Goal: Check status: Check status

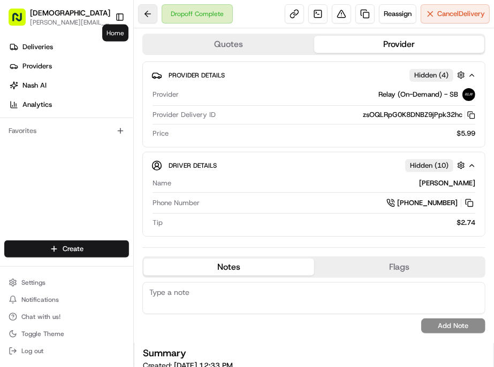
click at [138, 18] on button at bounding box center [147, 13] width 19 height 19
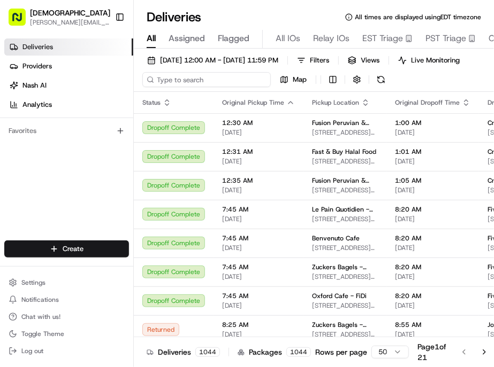
click at [175, 72] on input at bounding box center [206, 79] width 128 height 15
paste input "Krystie Calle"
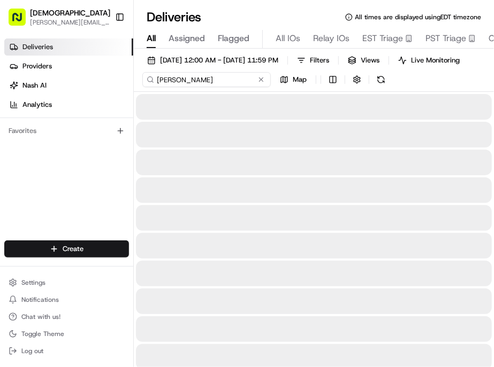
type input "Krystie Calle"
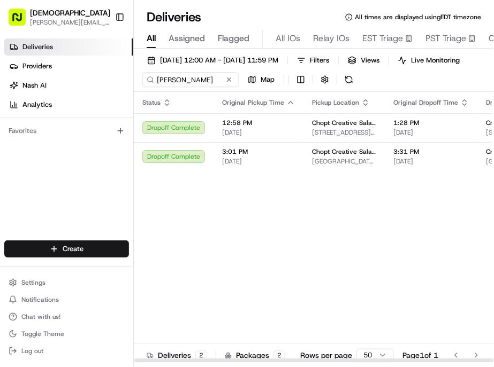
scroll to position [0, 75]
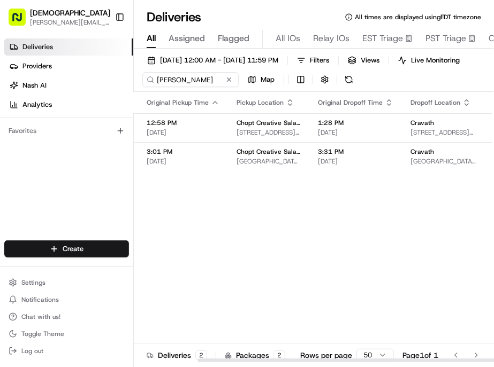
drag, startPoint x: 283, startPoint y: 344, endPoint x: 381, endPoint y: 343, distance: 97.3
click at [381, 359] on div at bounding box center [376, 361] width 359 height 4
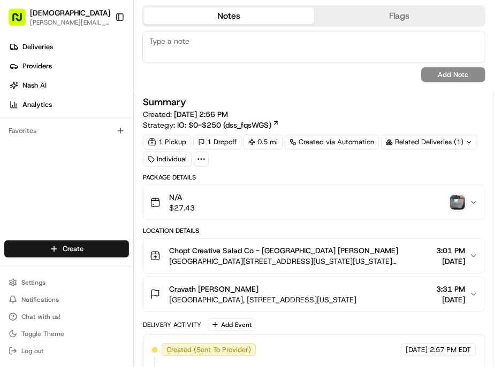
scroll to position [356, 0]
